Goal: Check status: Check status

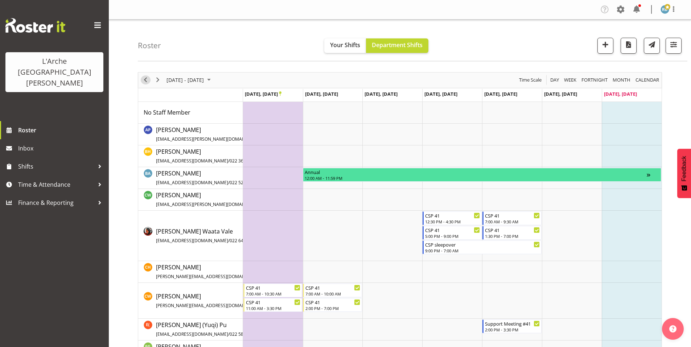
click at [146, 75] on span "Previous" at bounding box center [145, 79] width 9 height 9
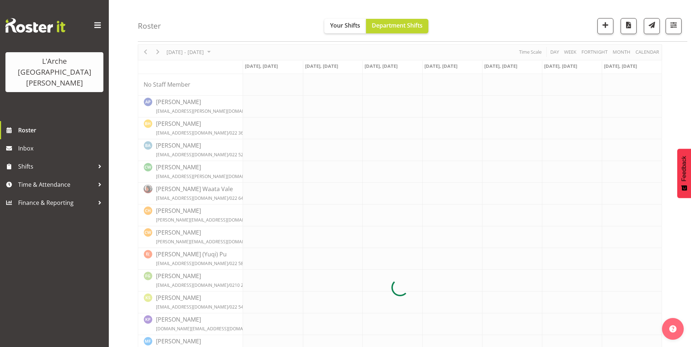
scroll to position [29, 0]
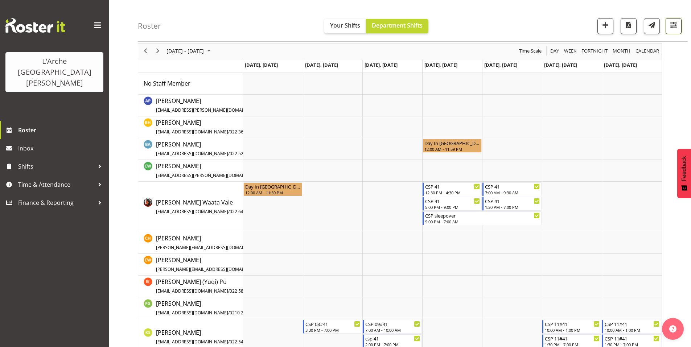
click at [675, 26] on span "button" at bounding box center [673, 24] width 9 height 9
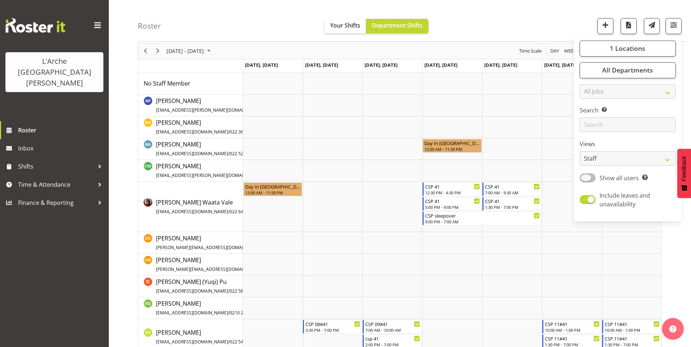
click at [596, 173] on span at bounding box center [588, 177] width 16 height 9
click at [585, 176] on input "Show all users Show only rostered employees" at bounding box center [582, 178] width 5 height 5
checkbox input "true"
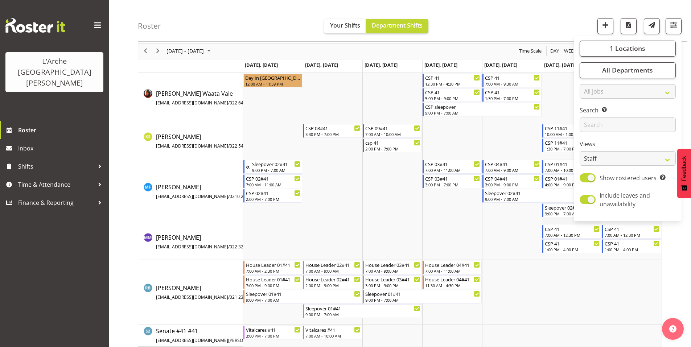
scroll to position [31, 0]
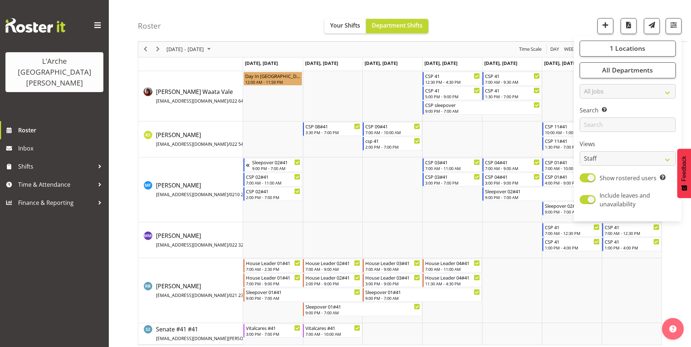
click at [680, 245] on div "[DATE] - [DATE] [DATE] Day Week Fortnight Month calendar Month Agenda Time Scal…" at bounding box center [415, 193] width 554 height 315
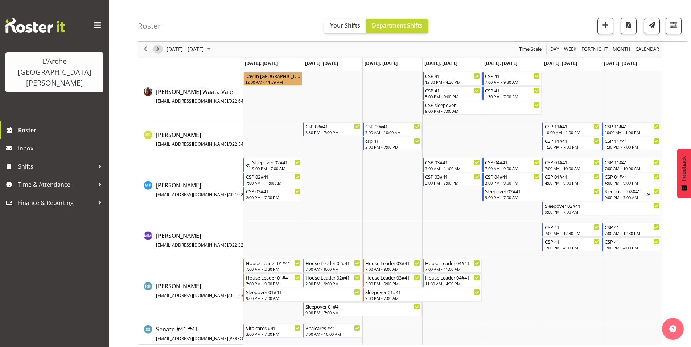
click at [156, 50] on span "Next" at bounding box center [158, 49] width 9 height 9
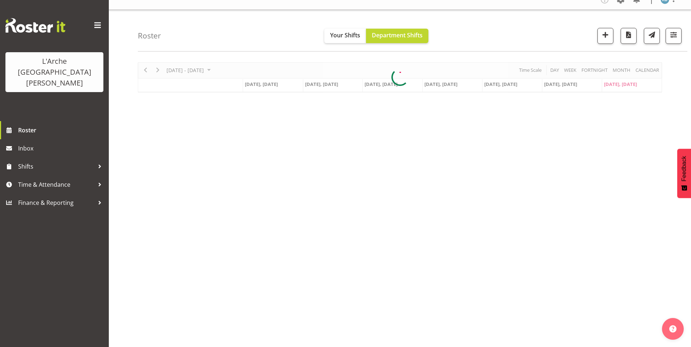
scroll to position [6, 0]
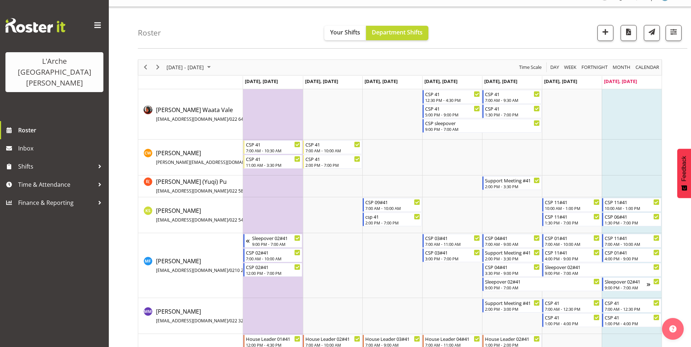
scroll to position [13, 0]
click at [146, 65] on span "Previous" at bounding box center [145, 66] width 9 height 9
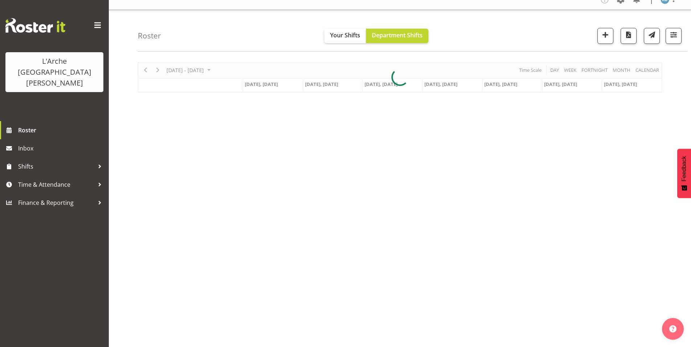
scroll to position [6, 0]
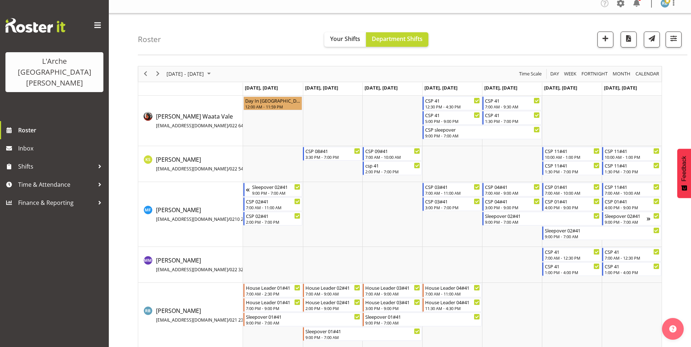
scroll to position [31, 0]
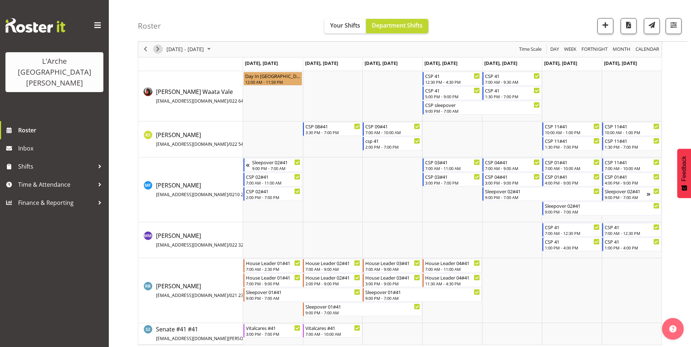
click at [162, 50] on span "Next" at bounding box center [158, 49] width 9 height 9
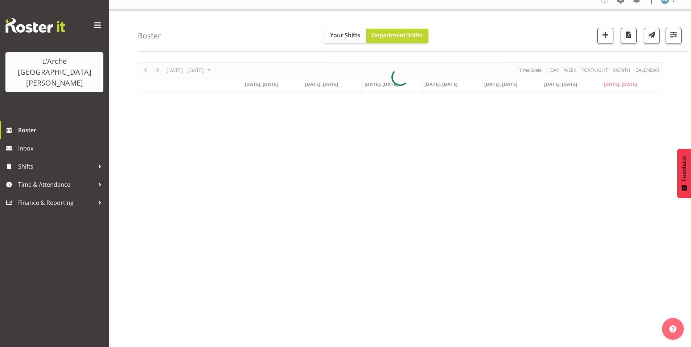
scroll to position [6, 0]
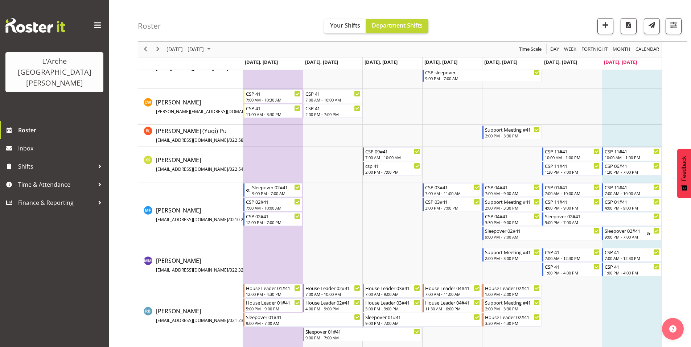
scroll to position [67, 0]
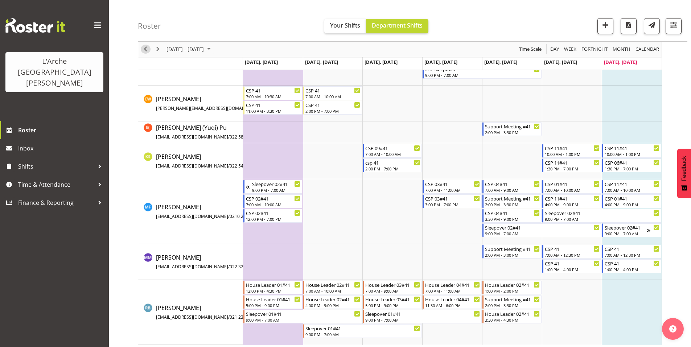
click at [141, 48] on span "Previous" at bounding box center [145, 49] width 9 height 9
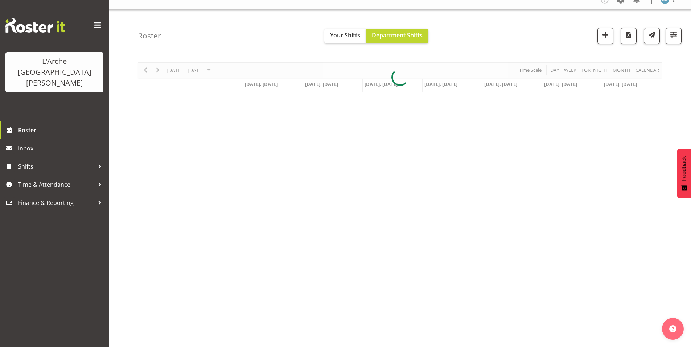
scroll to position [6, 0]
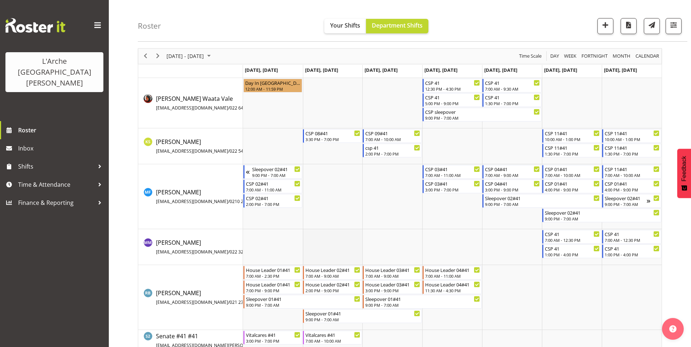
scroll to position [24, 0]
click at [156, 48] on div "next period" at bounding box center [158, 55] width 12 height 15
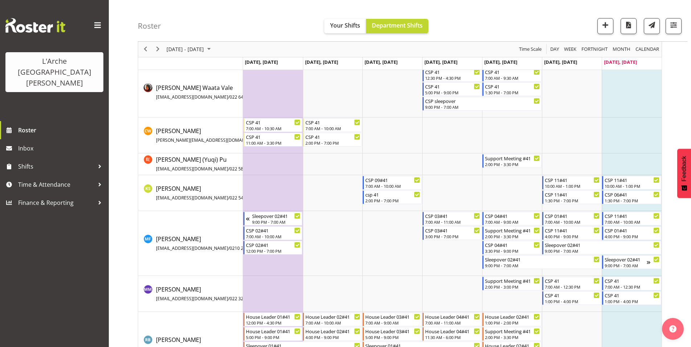
scroll to position [36, 0]
